Goal: Check status

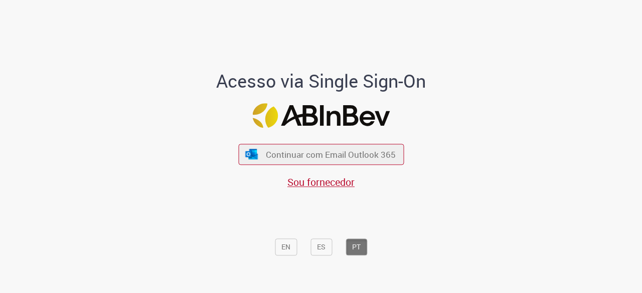
click at [291, 153] on span "Continuar com Email Outlook 365" at bounding box center [331, 155] width 130 height 12
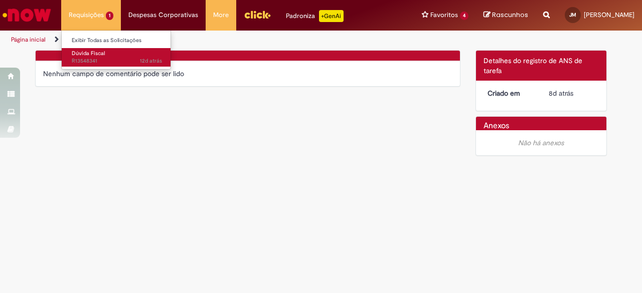
click at [95, 58] on span "12d atrás 12 dias atrás R13548341" at bounding box center [117, 61] width 90 height 8
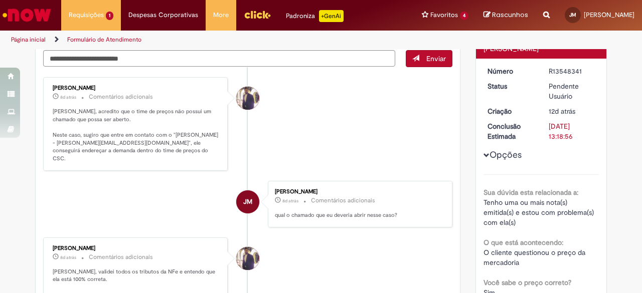
scroll to position [100, 0]
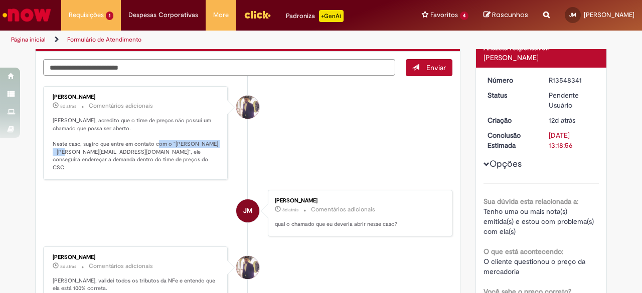
drag, startPoint x: 168, startPoint y: 140, endPoint x: 94, endPoint y: 150, distance: 74.9
click at [94, 150] on p "[PERSON_NAME], acredito que o time de preços não possui um chamado que possa se…" at bounding box center [136, 144] width 167 height 55
copy p "[PERSON_NAME]"
click at [129, 154] on p "[PERSON_NAME], acredito que o time de preços não possui um chamado que possa se…" at bounding box center [136, 144] width 167 height 55
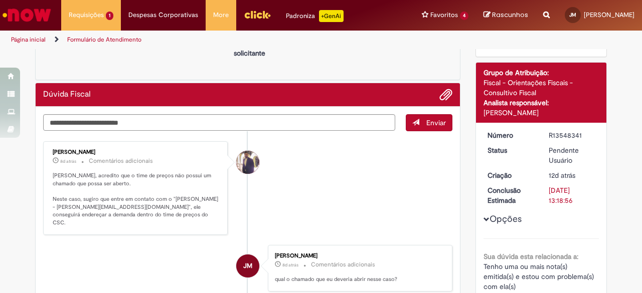
scroll to position [0, 0]
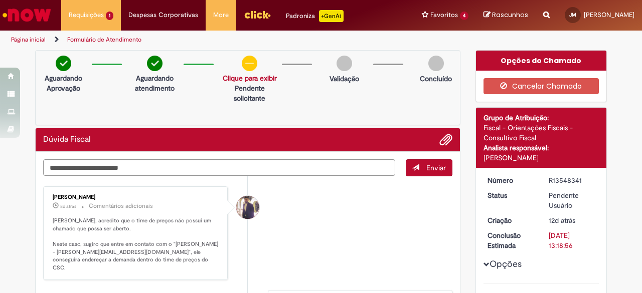
click at [248, 75] on link "Clique para exibir" at bounding box center [250, 78] width 54 height 9
click at [330, 101] on div "Aguardando Aprovação Aguardando atendimento Solicitação aprovada Clique para ex…" at bounding box center [247, 87] width 425 height 75
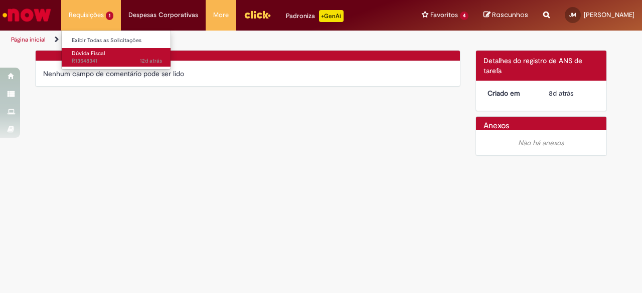
click at [93, 59] on span "12d atrás 12 dias atrás R13548341" at bounding box center [117, 61] width 90 height 8
